Goal: Information Seeking & Learning: Learn about a topic

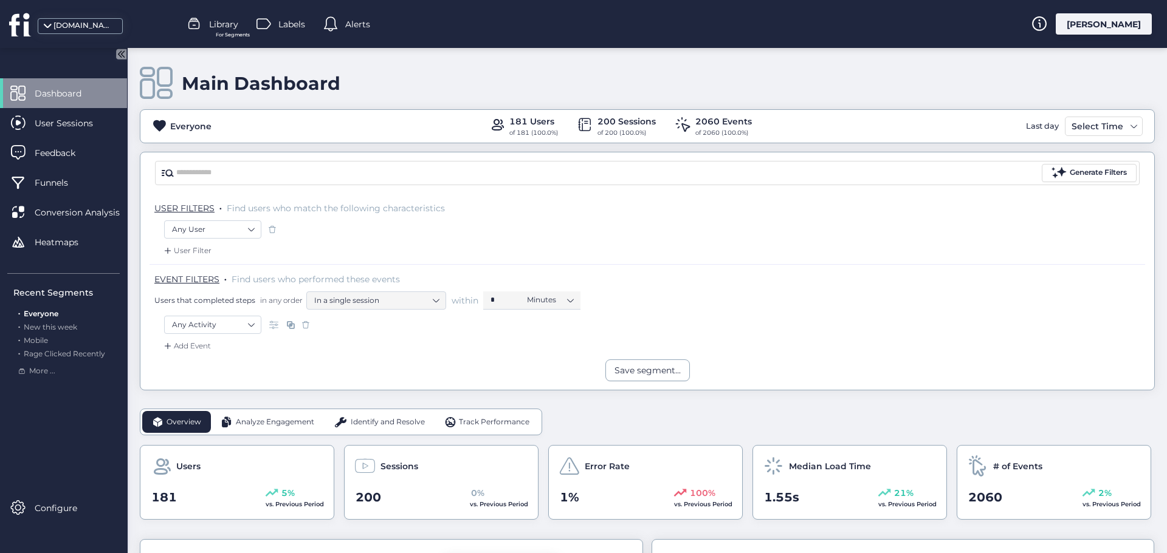
scroll to position [182, 0]
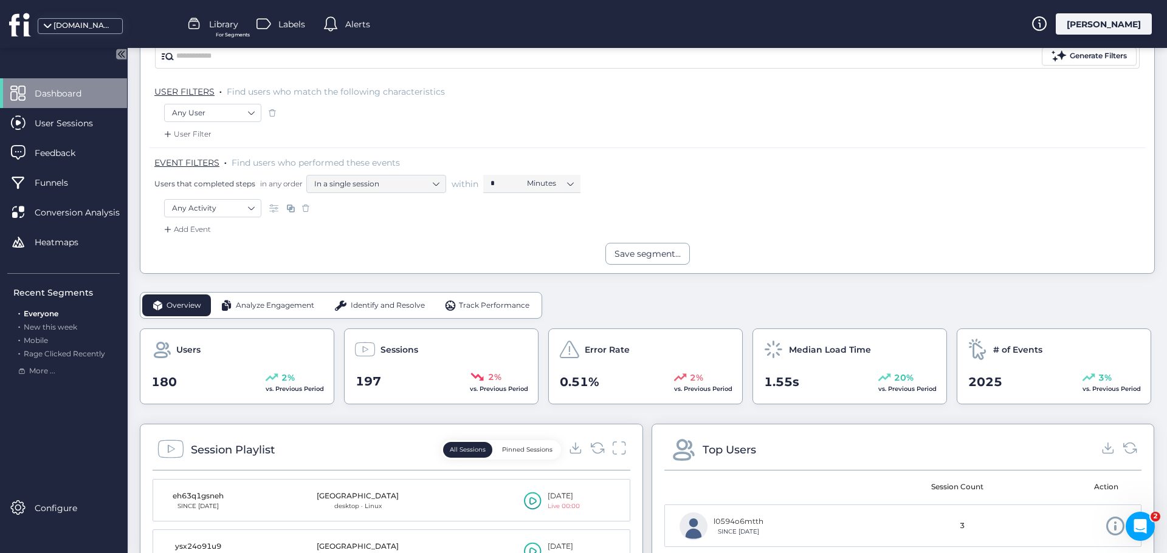
scroll to position [122, 0]
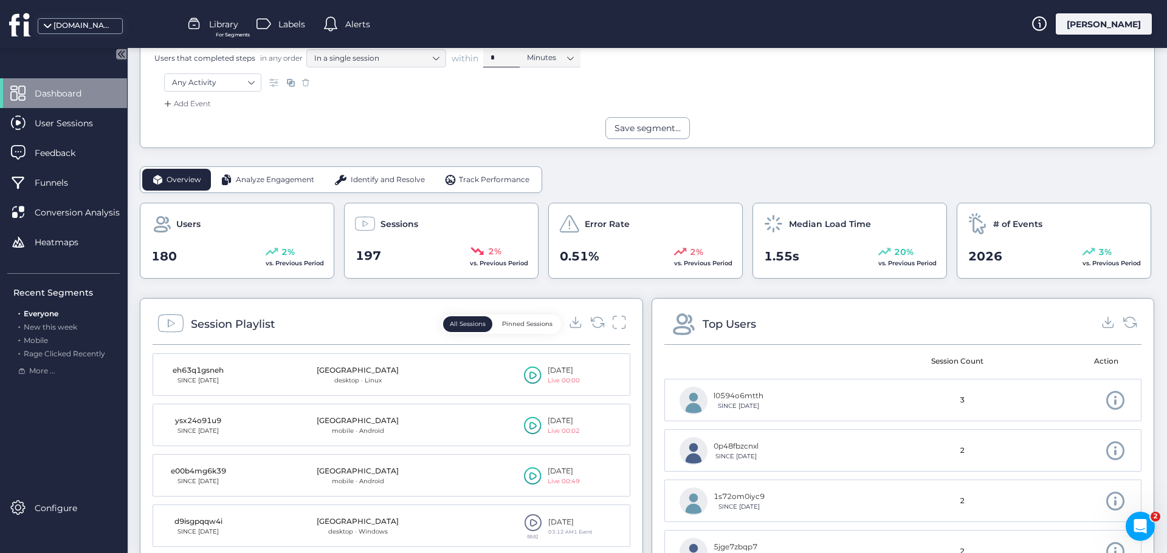
scroll to position [243, 0]
click at [249, 176] on span "Analyze Engagement" at bounding box center [275, 180] width 78 height 12
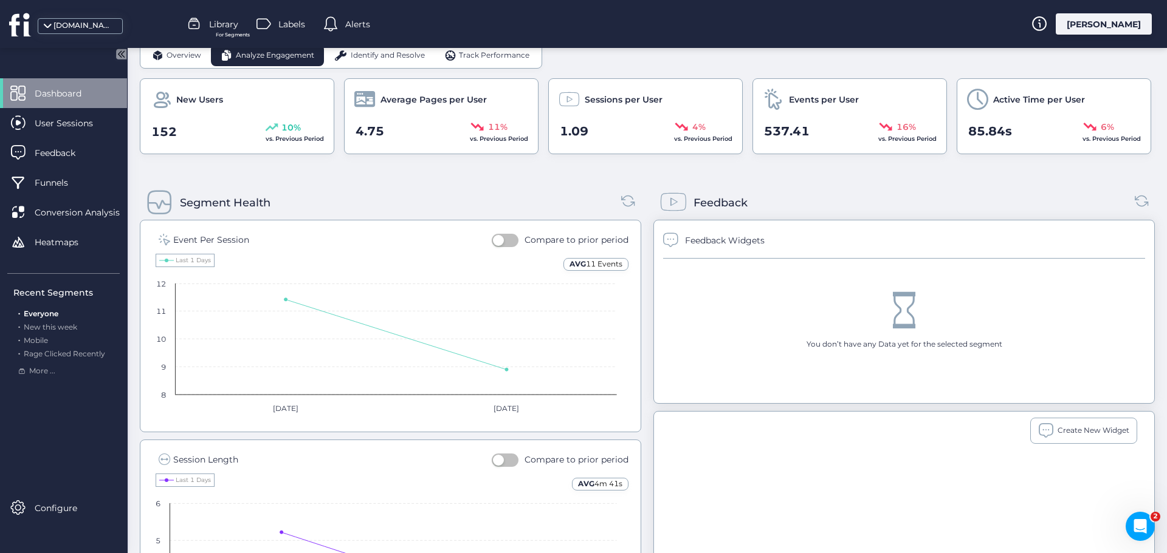
scroll to position [182, 0]
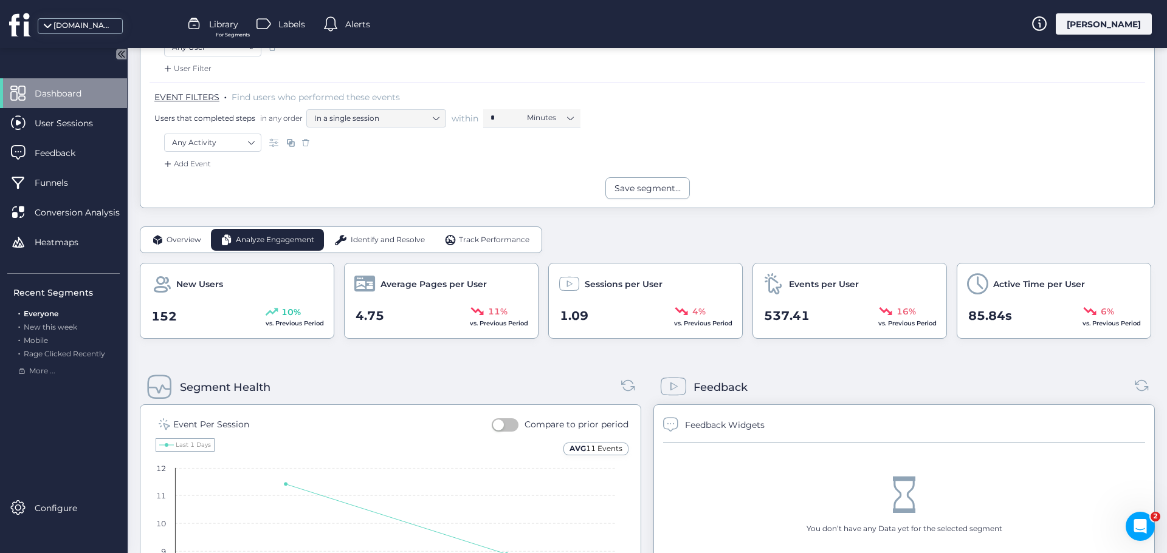
click at [369, 245] on span "Identify and Resolve" at bounding box center [388, 241] width 74 height 12
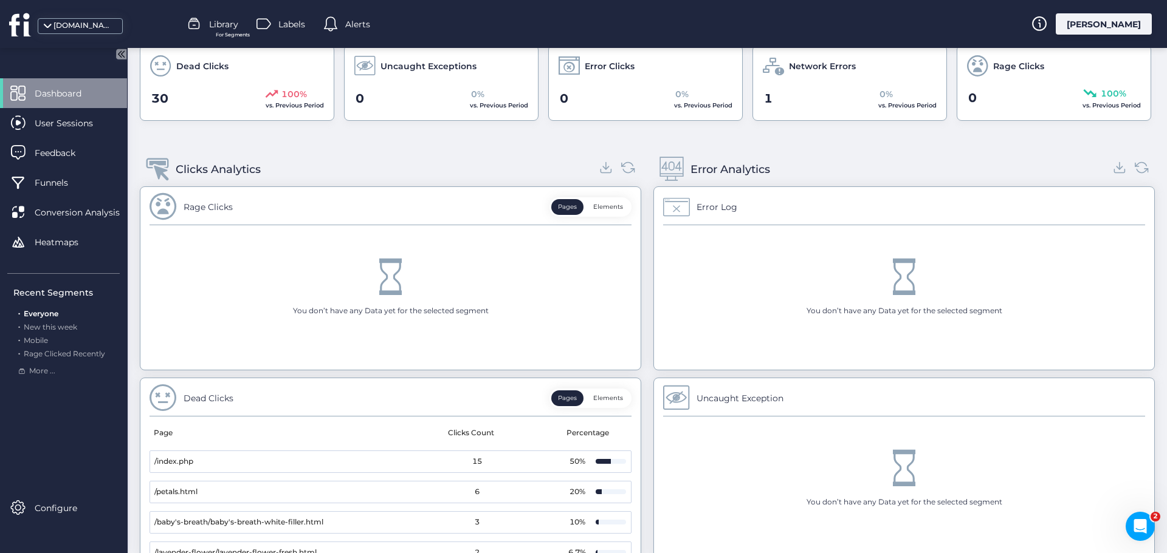
scroll to position [400, 0]
click at [601, 172] on icon at bounding box center [606, 168] width 16 height 16
click at [1115, 171] on icon at bounding box center [1119, 172] width 12 height 4
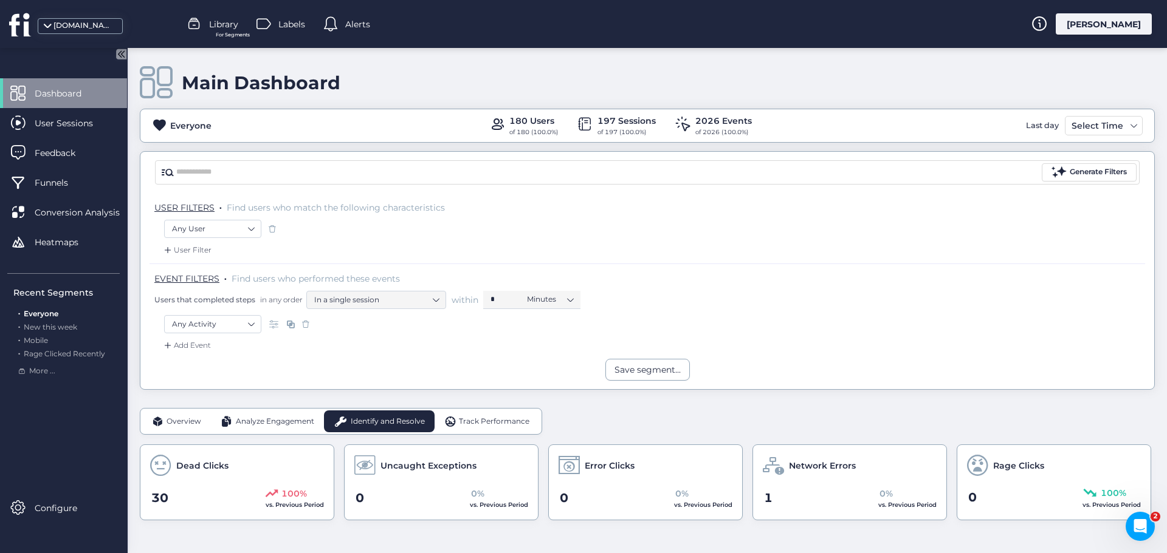
scroll to position [0, 0]
click at [482, 428] on span "Track Performance" at bounding box center [494, 423] width 70 height 12
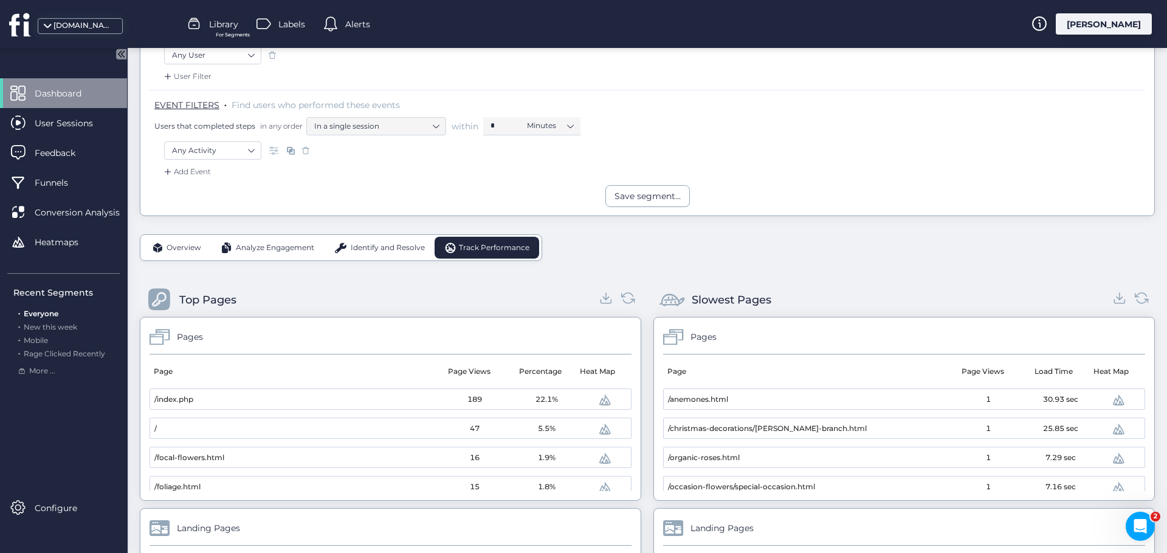
scroll to position [304, 0]
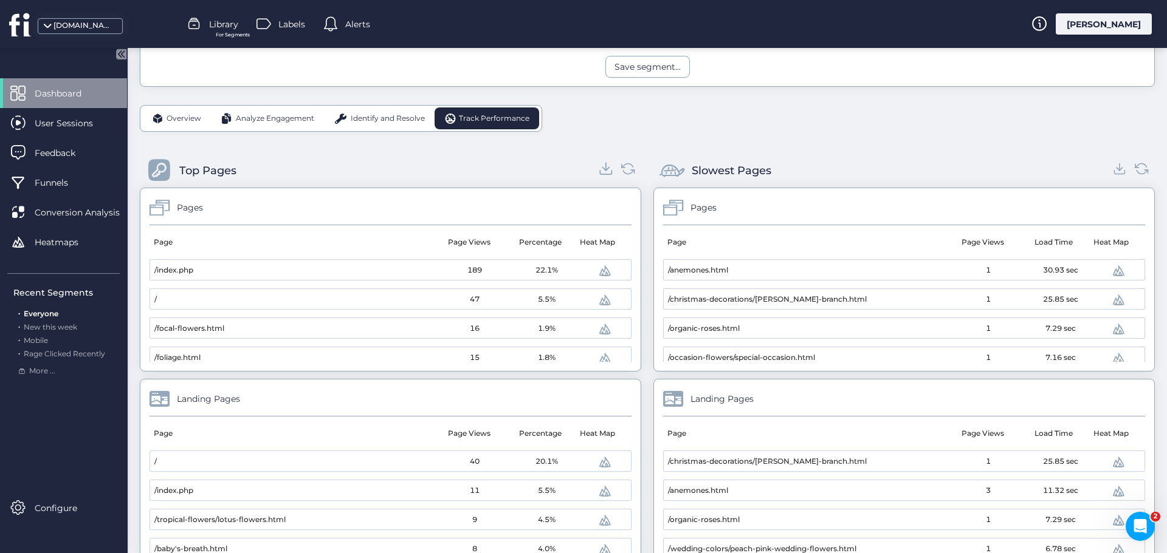
click at [603, 171] on icon at bounding box center [606, 168] width 16 height 16
click at [1116, 170] on icon at bounding box center [1119, 168] width 16 height 16
